Goal: Use online tool/utility: Utilize a website feature to perform a specific function

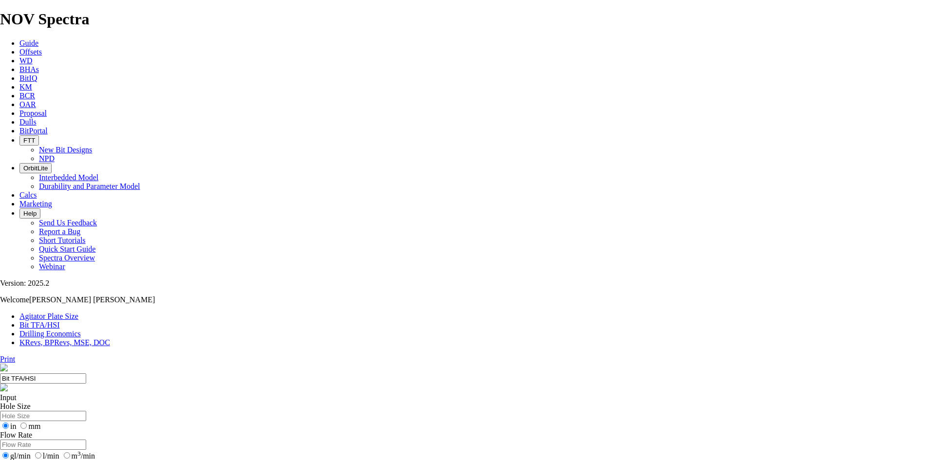
click at [86, 411] on input "Hole Size" at bounding box center [43, 416] width 86 height 10
type input "12.25"
click at [86, 440] on input "Flow Rate" at bounding box center [43, 445] width 86 height 10
type input "7"
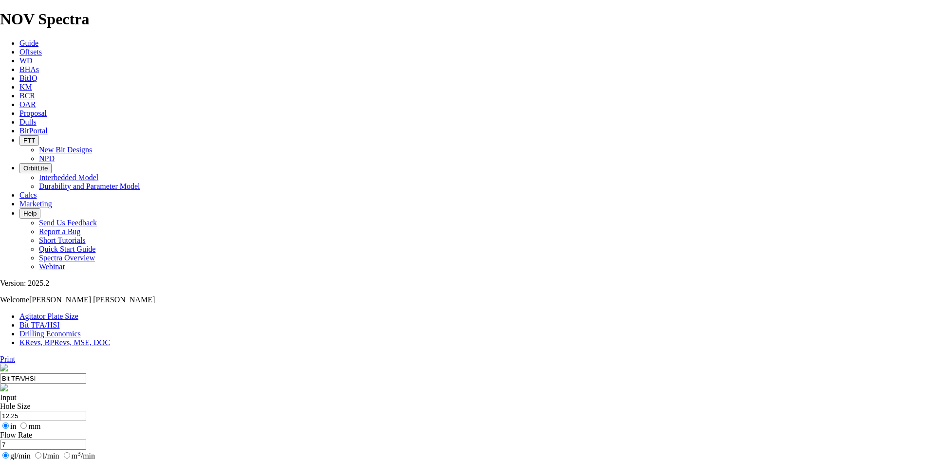
type input "9"
select select "number:11"
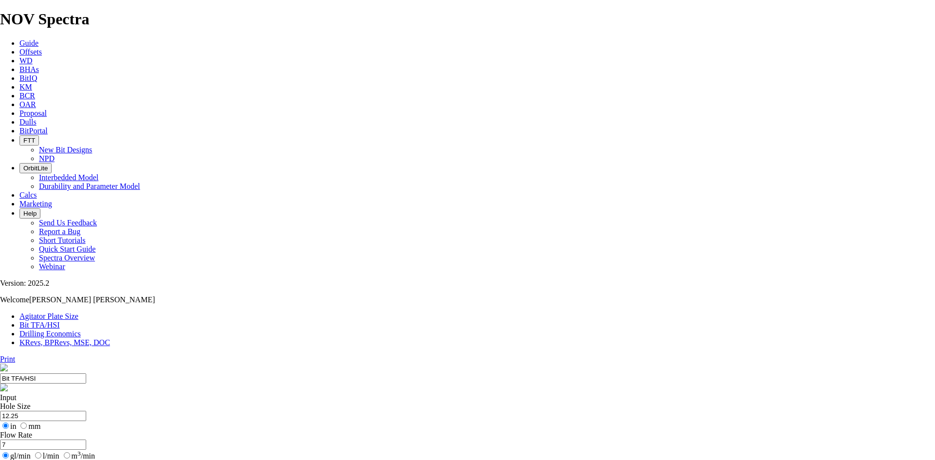
select select "number:11"
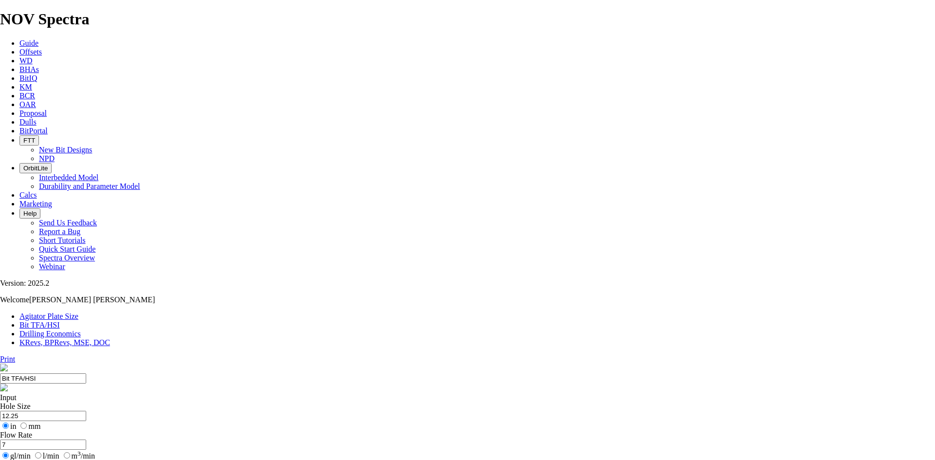
type input "9.5"
drag, startPoint x: 312, startPoint y: 183, endPoint x: 249, endPoint y: 171, distance: 63.5
type input "600"
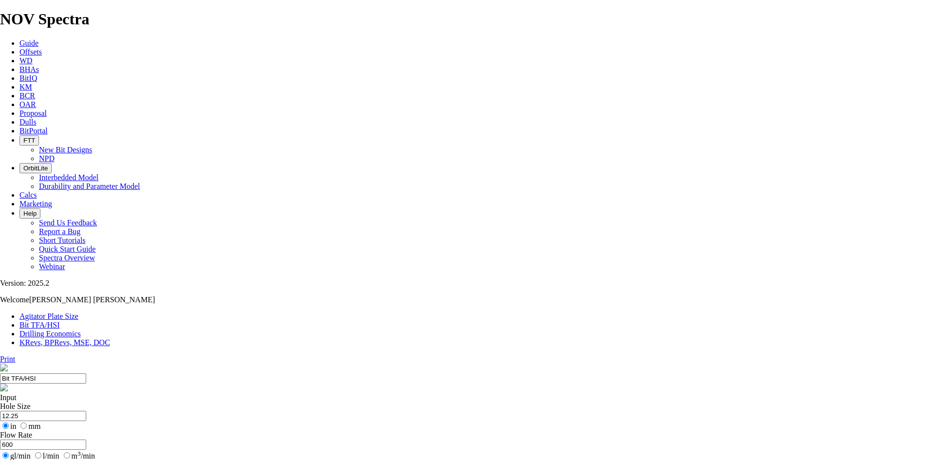
select select "number:10"
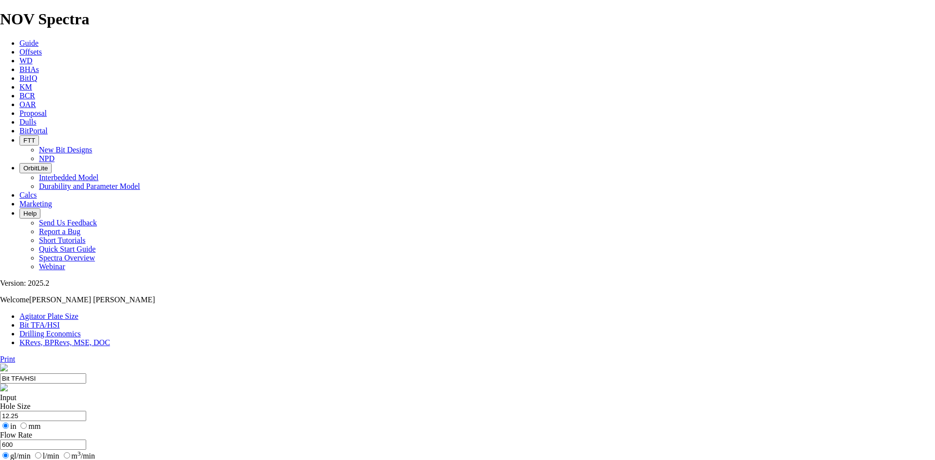
select select "number:10"
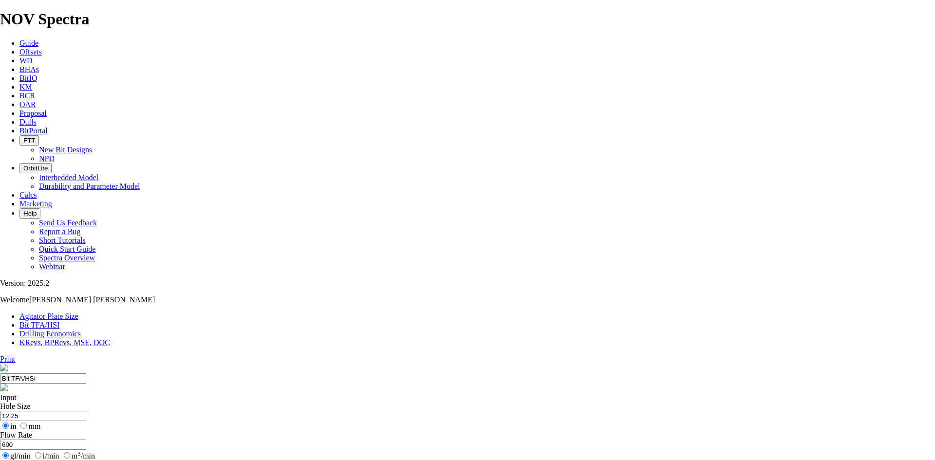
select select "number:11"
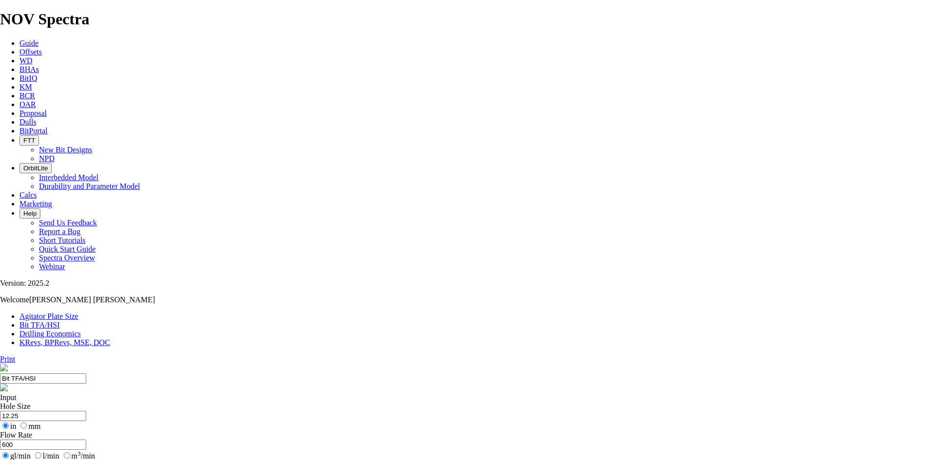
select select "number:11"
